Goal: Transaction & Acquisition: Purchase product/service

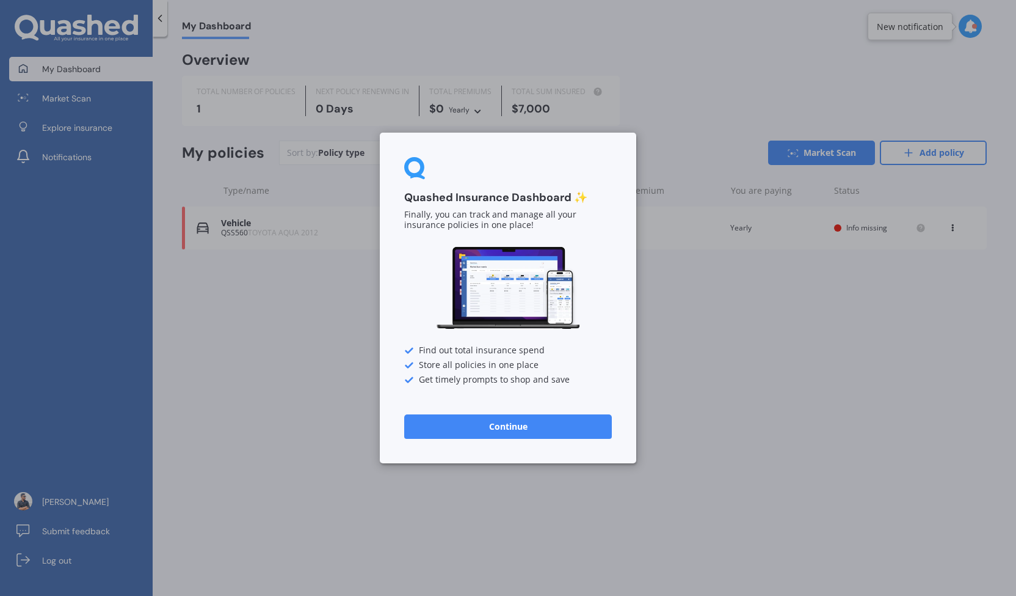
click at [519, 431] on button "Continue" at bounding box center [508, 426] width 208 height 24
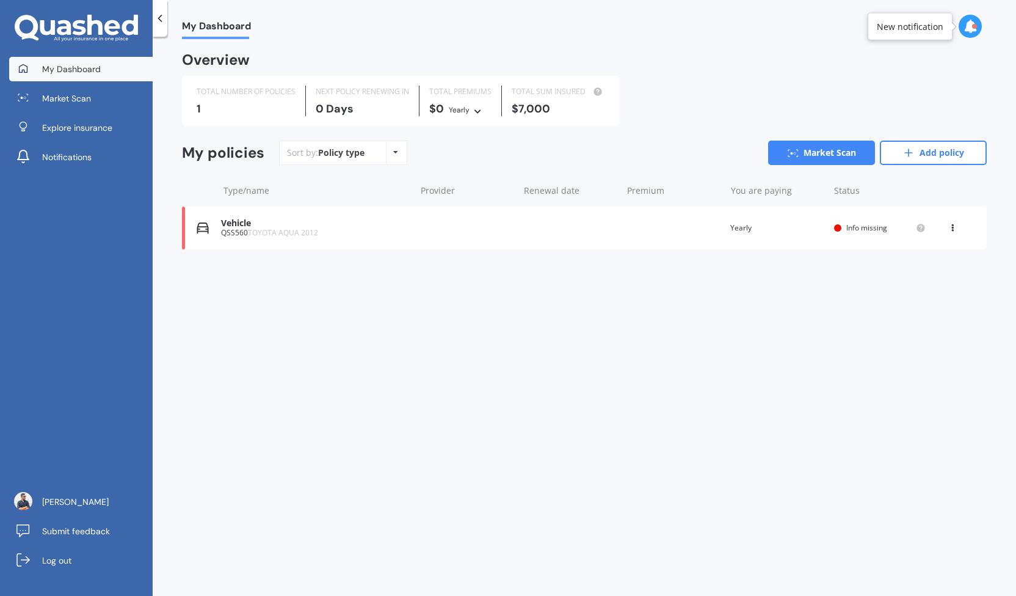
click at [553, 231] on div "Vehicle QSS560 TOYOTA AQUA 2012 Renewal date Premium You are paying Yearly Stat…" at bounding box center [584, 227] width 805 height 43
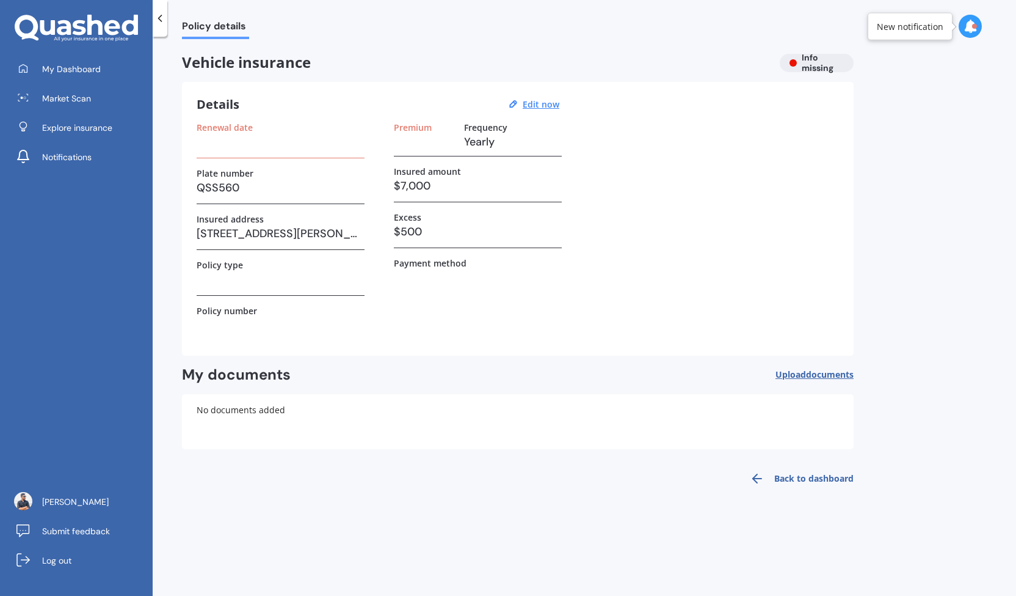
click at [781, 200] on div "Renewal date Plate number QSS560 Insured address [STREET_ADDRESS][PERSON_NAME] …" at bounding box center [518, 231] width 643 height 219
click at [817, 60] on div "Vehicle insurance Info missing" at bounding box center [518, 63] width 672 height 18
click at [241, 125] on label "Renewal date" at bounding box center [225, 127] width 56 height 10
click at [250, 132] on label "Renewal date" at bounding box center [225, 127] width 56 height 10
click at [248, 126] on label "Renewal date" at bounding box center [225, 127] width 56 height 10
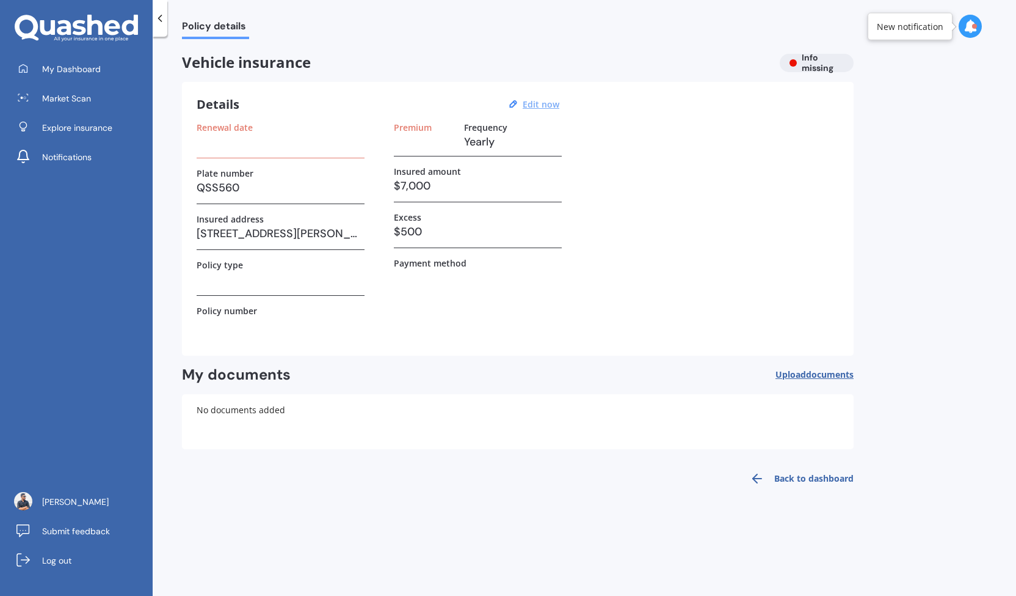
click at [546, 103] on u "Edit now" at bounding box center [541, 104] width 37 height 12
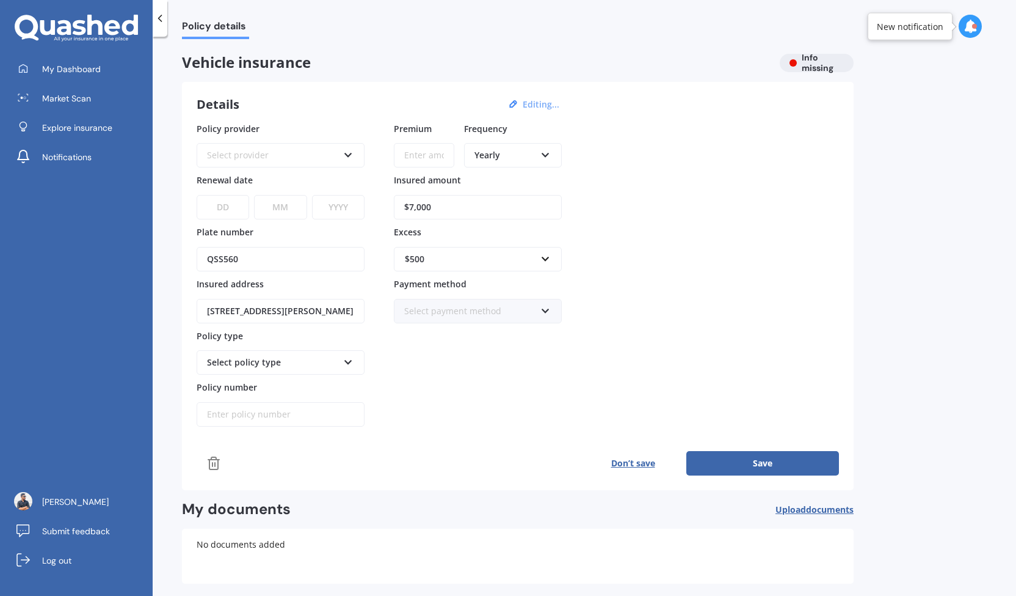
click at [314, 154] on div "Select provider" at bounding box center [272, 154] width 131 height 13
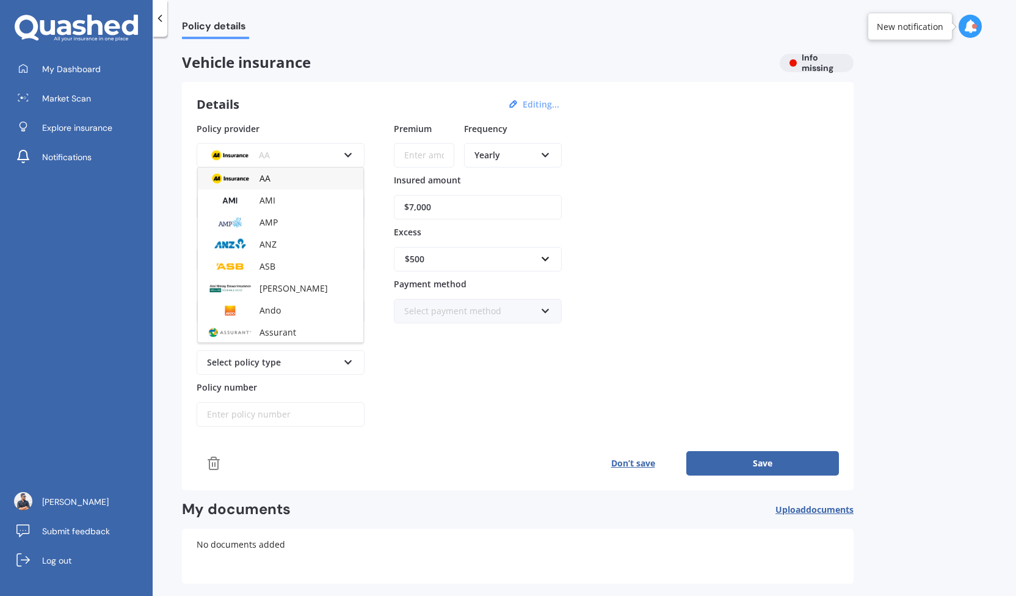
click at [861, 249] on div "Policy details Vehicle insurance Info missing Details Editing... Policy provide…" at bounding box center [585, 318] width 864 height 559
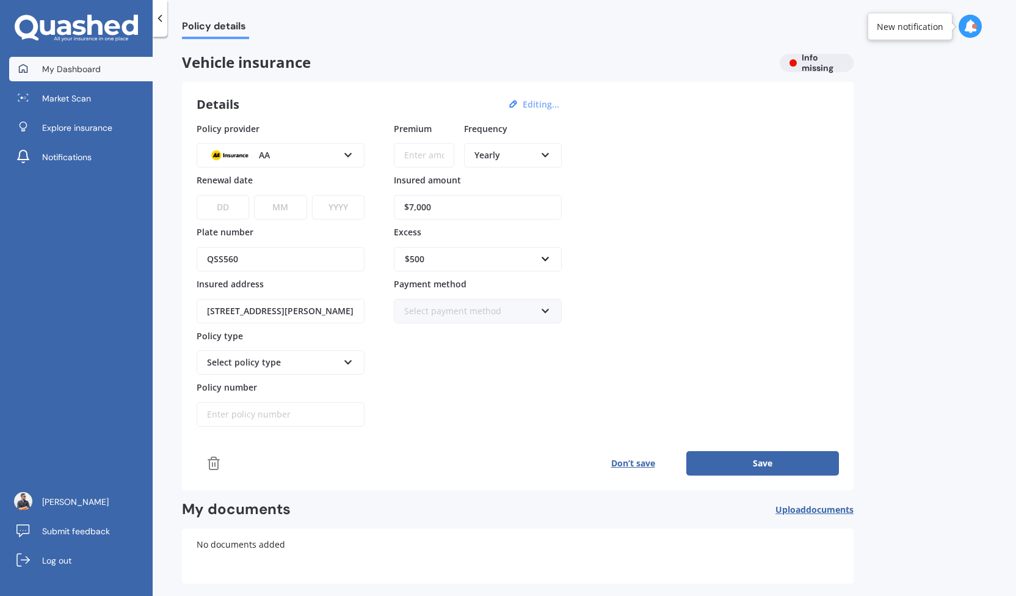
click at [96, 70] on span "My Dashboard" at bounding box center [71, 69] width 59 height 12
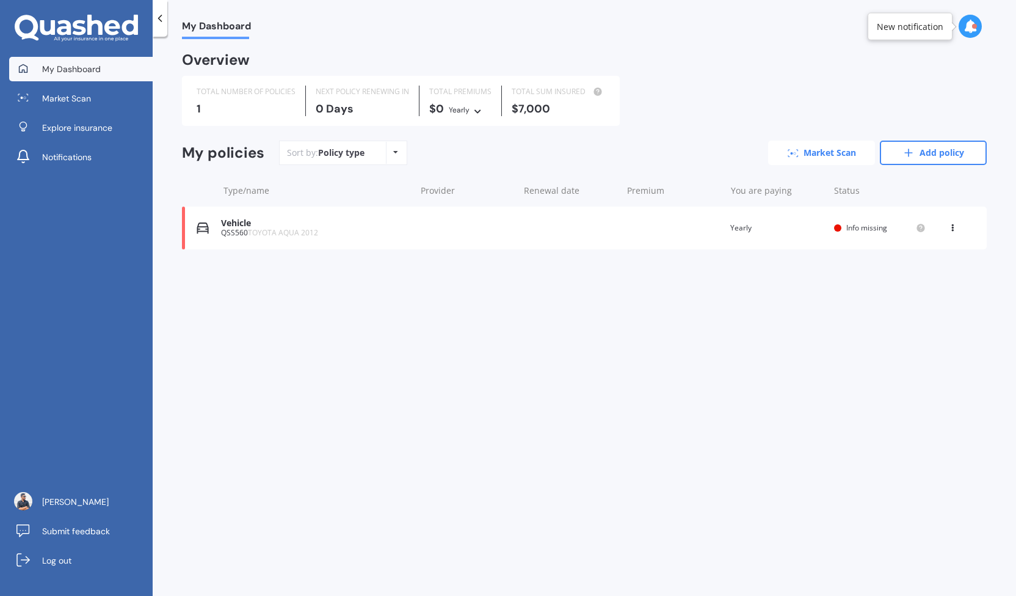
click at [839, 155] on link "Market Scan" at bounding box center [821, 152] width 107 height 24
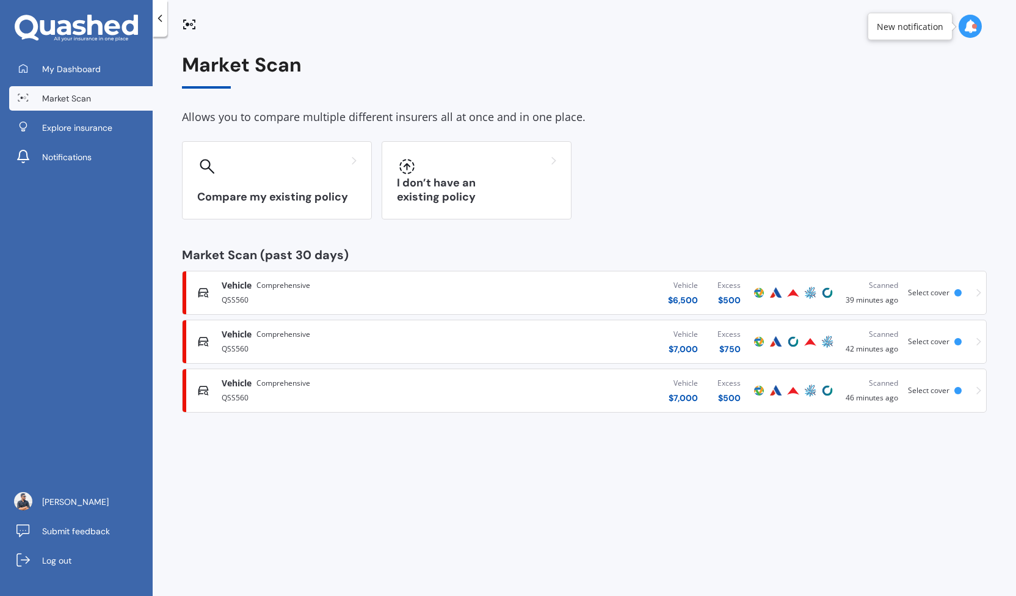
click at [922, 296] on span "Select cover" at bounding box center [929, 292] width 42 height 10
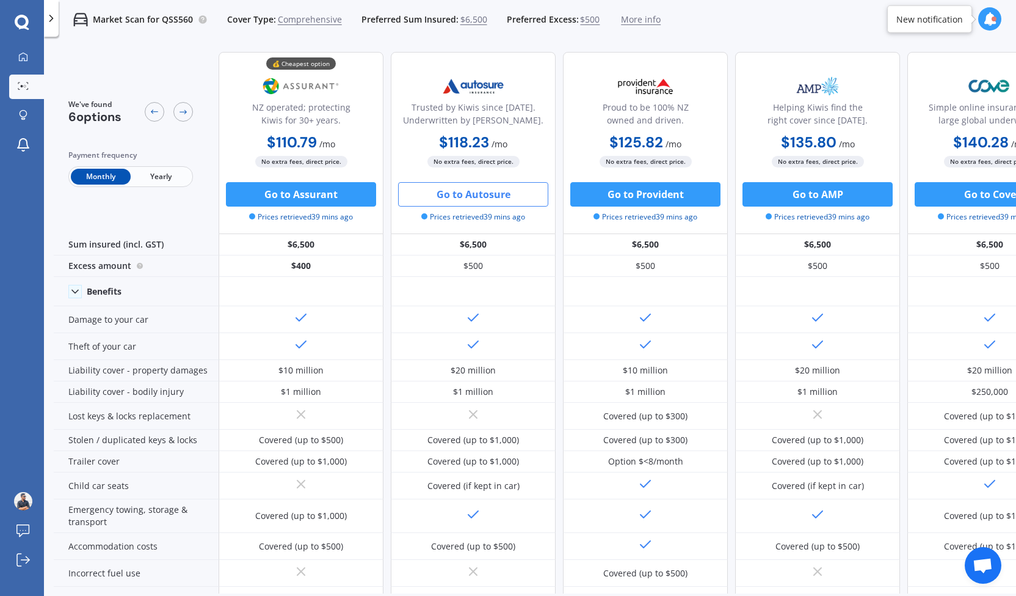
click at [460, 193] on button "Go to Autosure" at bounding box center [473, 194] width 150 height 24
